Goal: Information Seeking & Learning: Learn about a topic

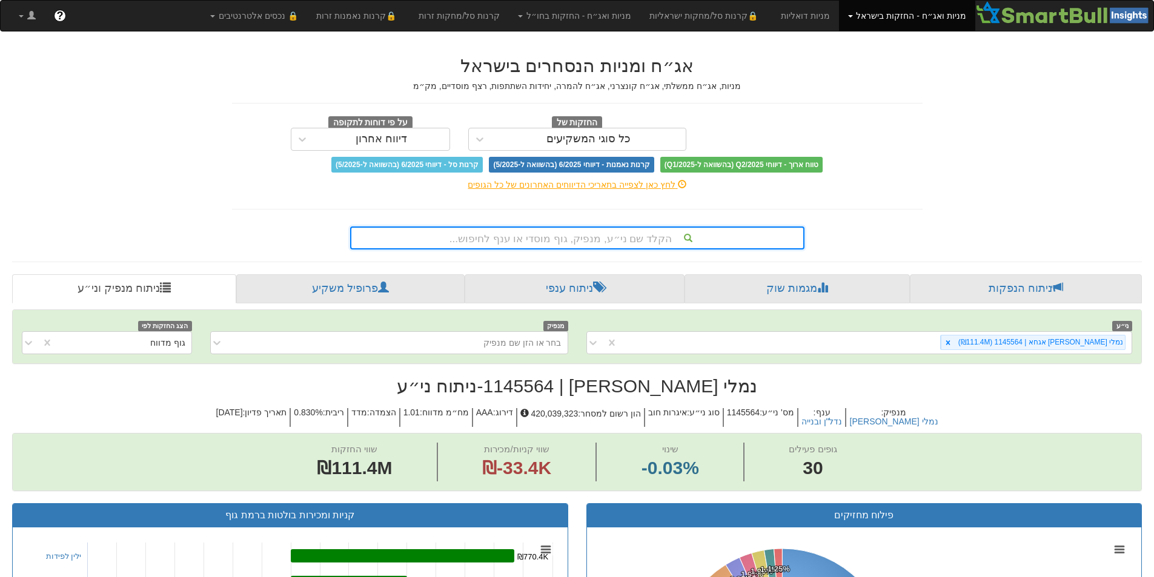
scroll to position [23, 0]
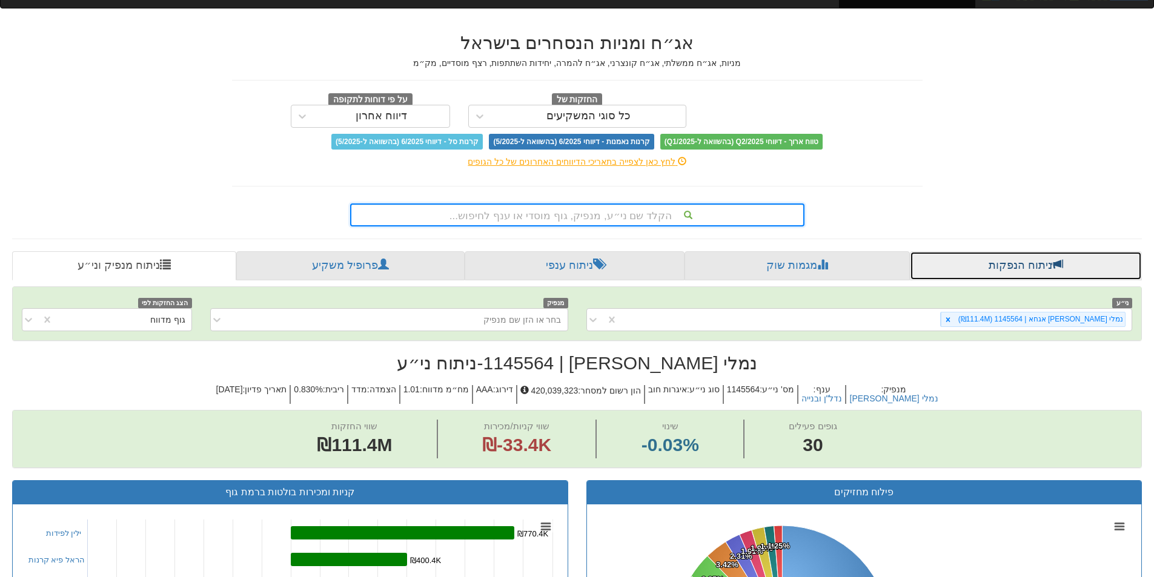
click at [1029, 268] on link "ניתוח הנפקות" at bounding box center [1026, 265] width 232 height 29
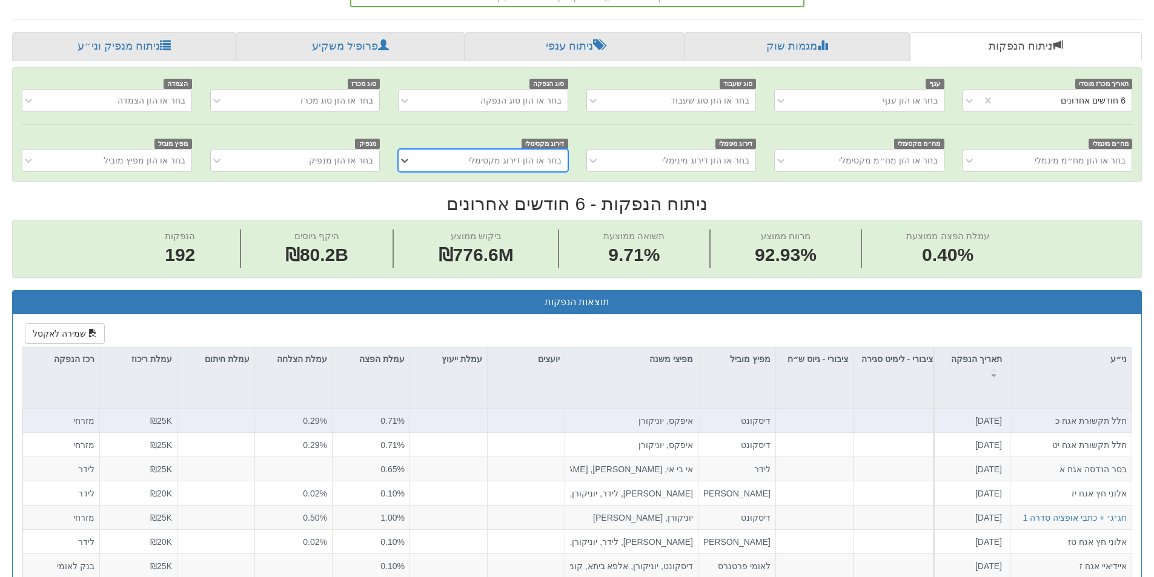
scroll to position [424, 0]
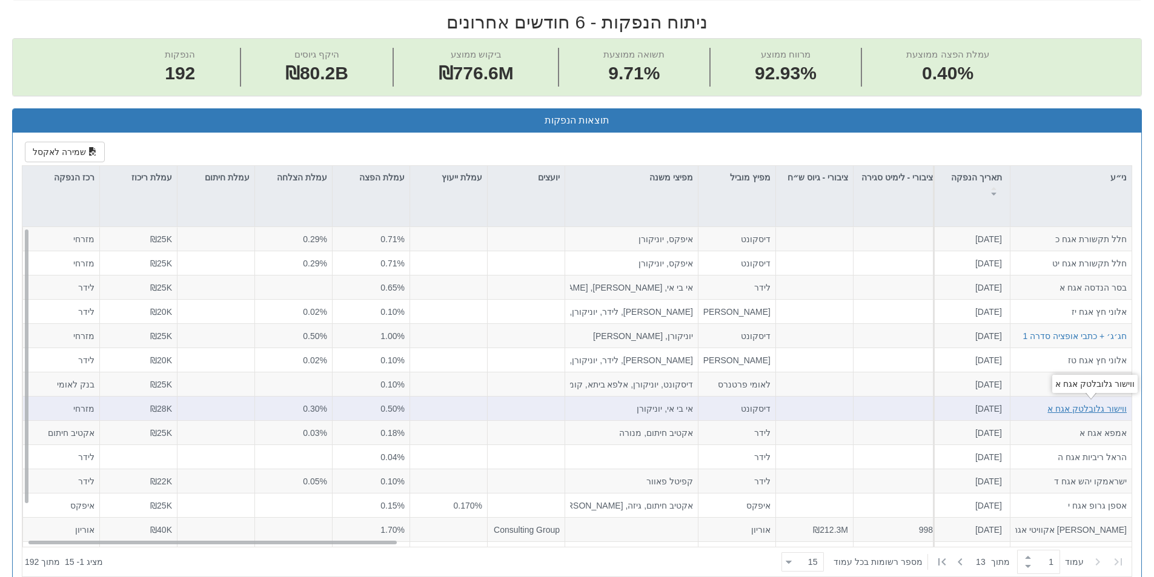
click at [1085, 408] on div "ווישור גלובלטק אגח א" at bounding box center [1087, 408] width 79 height 12
click at [1085, 408] on html "Toggle navigation מניות ואג״ח - החזקות בישראל מניות אג״ח מניות ואג״ח ✓ מניות דו…" at bounding box center [577, 389] width 1154 height 1627
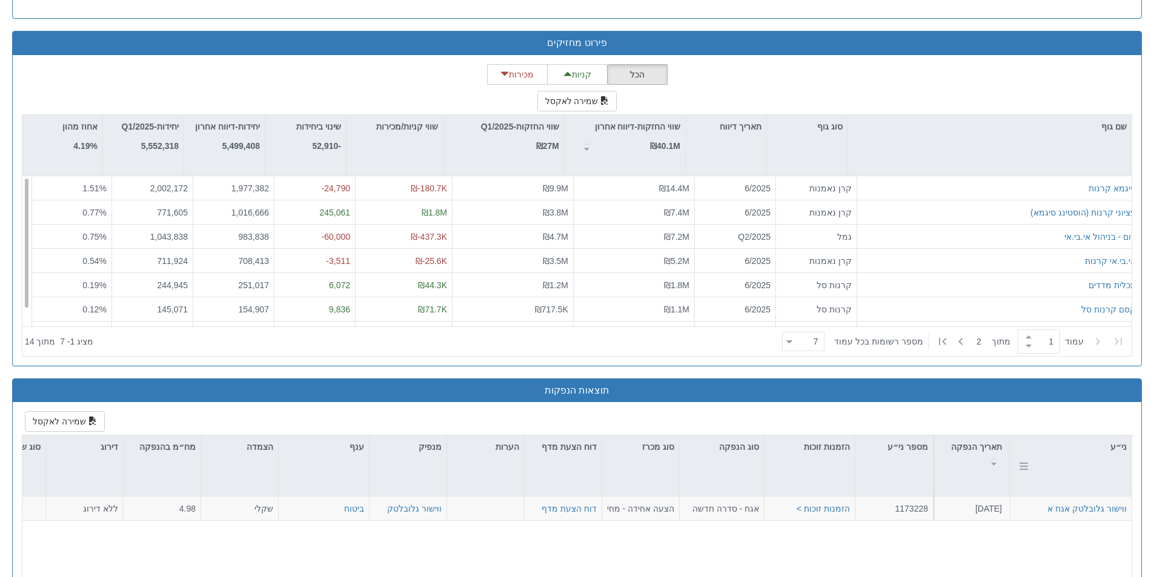
scroll to position [1192, 0]
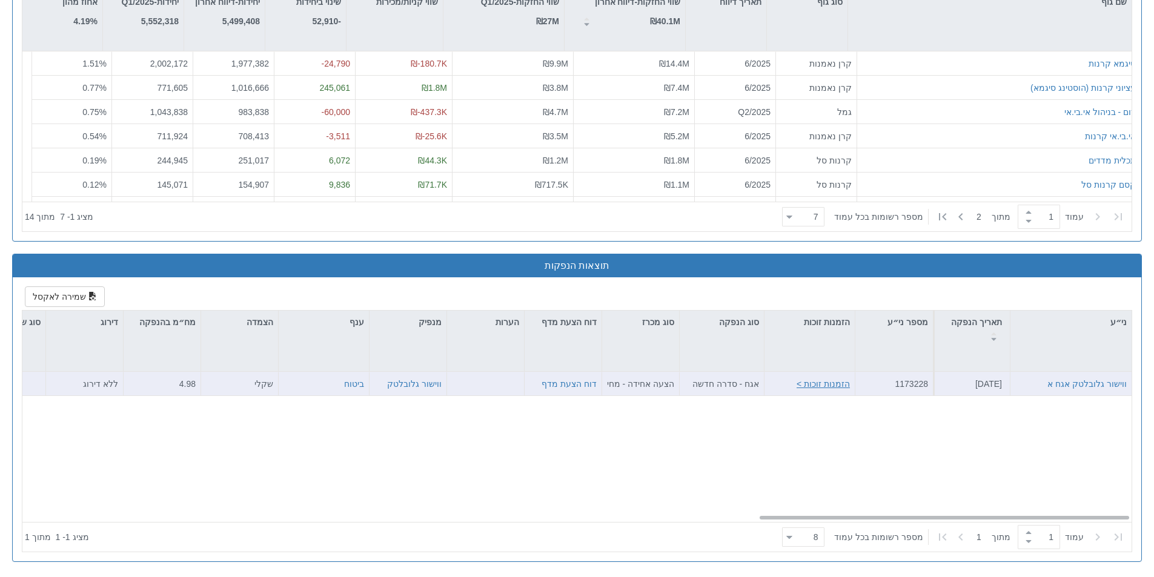
click at [815, 387] on button "הזמנות זוכות >" at bounding box center [823, 384] width 53 height 12
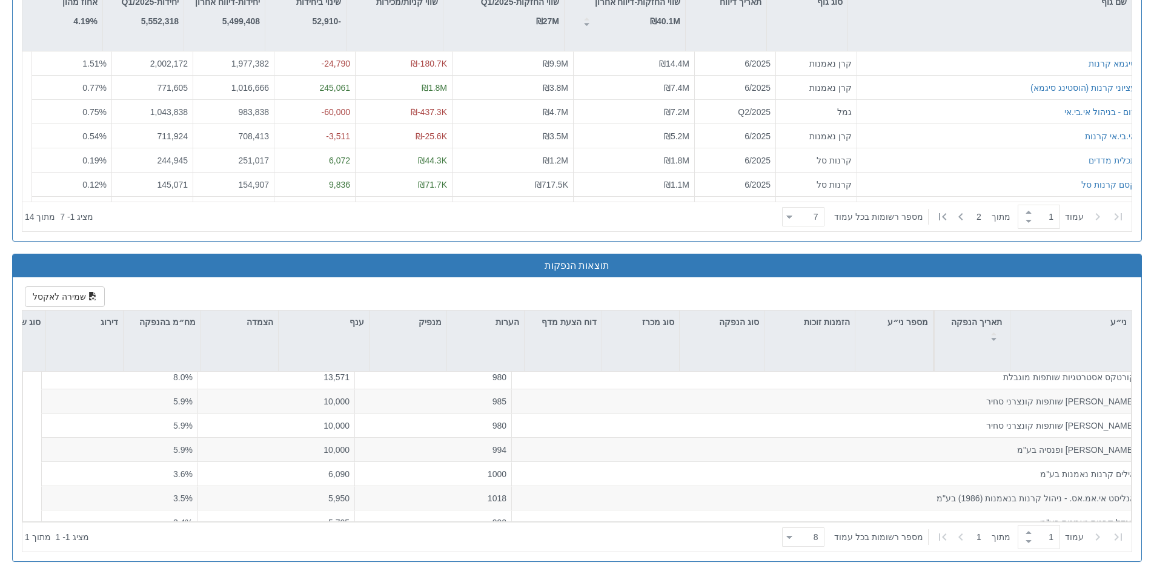
scroll to position [0, 2208]
